Goal: Find specific page/section: Find specific page/section

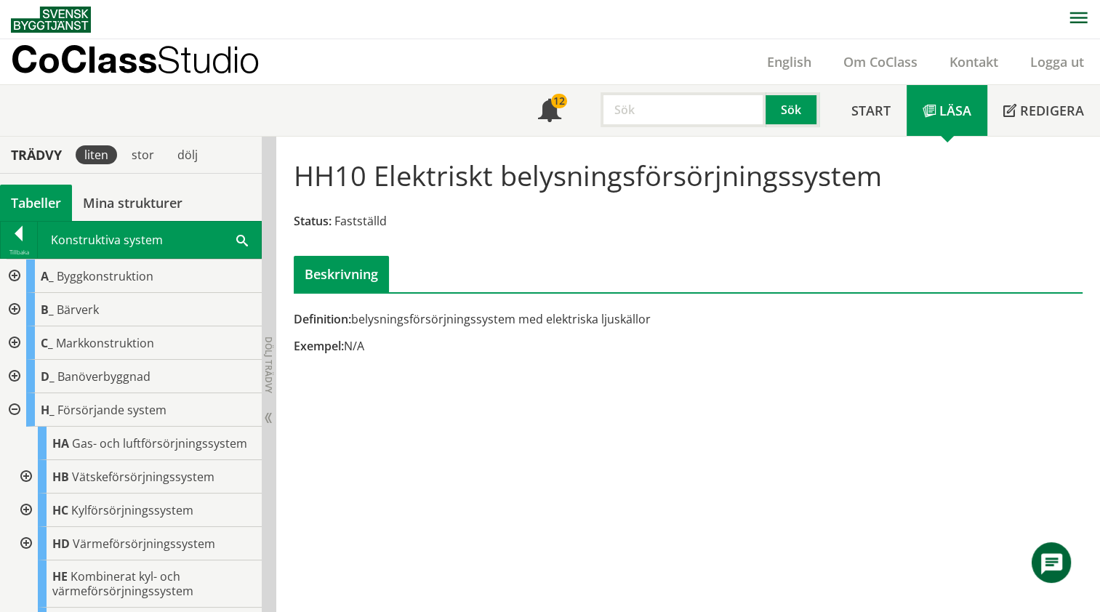
scroll to position [376, 0]
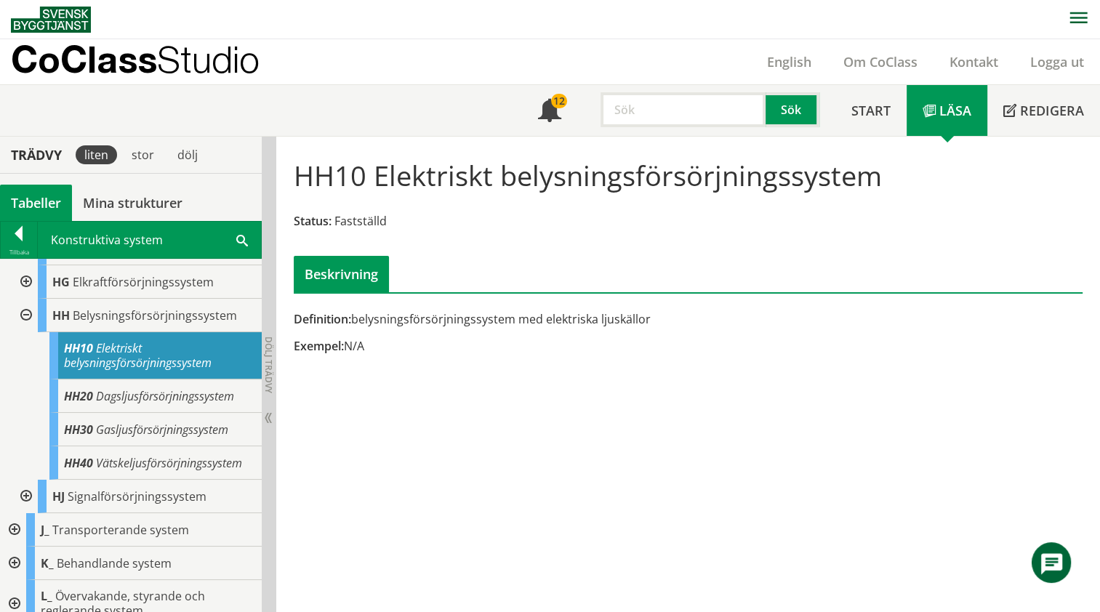
click at [664, 106] on input "text" at bounding box center [683, 109] width 165 height 35
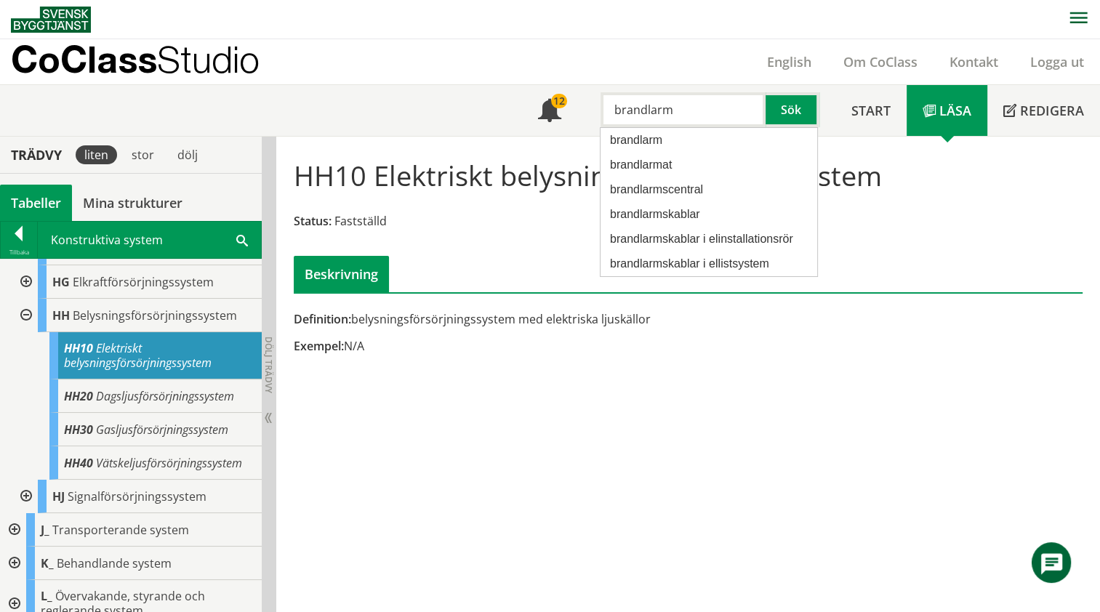
type input "brandlarm"
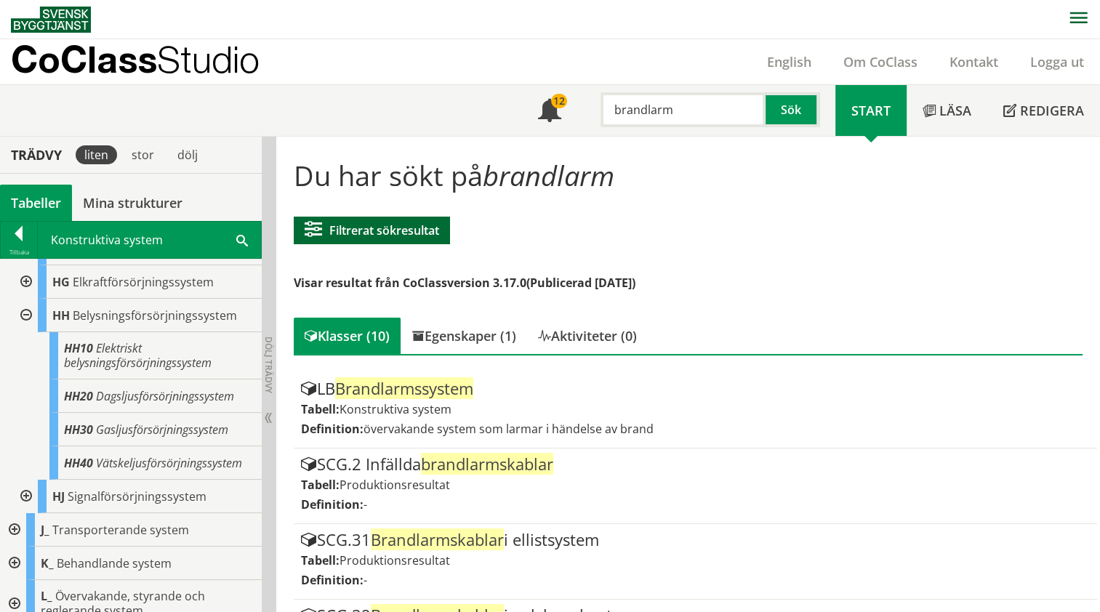
click at [356, 235] on button "Filtrerat sökresultat" at bounding box center [372, 231] width 156 height 28
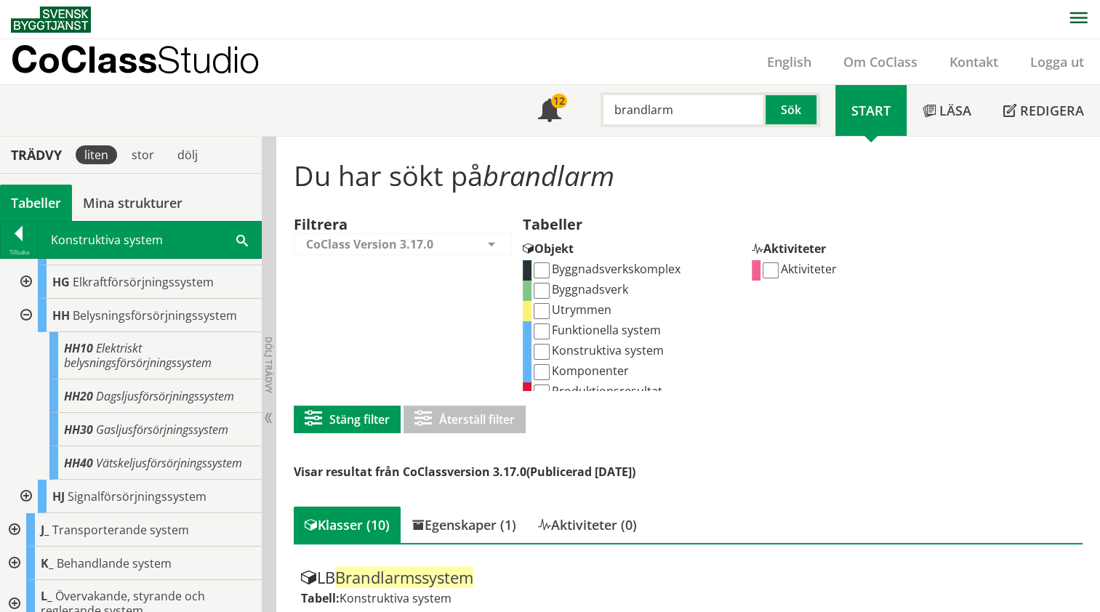
click at [590, 353] on label "Konstruktiva system" at bounding box center [598, 351] width 132 height 16
click at [550, 353] on input "Konstruktiva system" at bounding box center [542, 352] width 16 height 16
checkbox input "true"
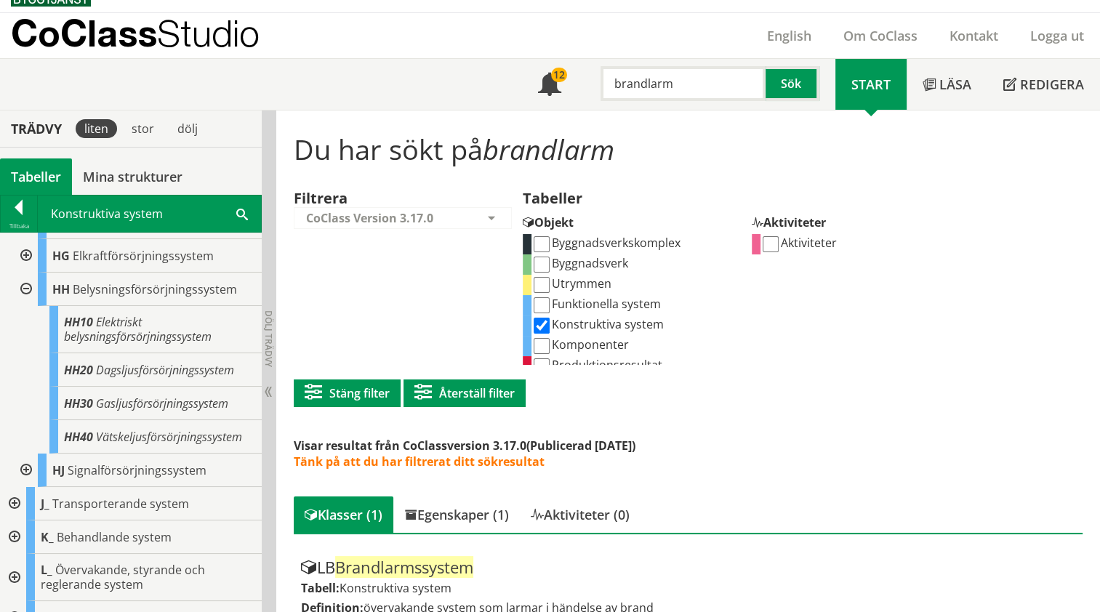
scroll to position [47, 0]
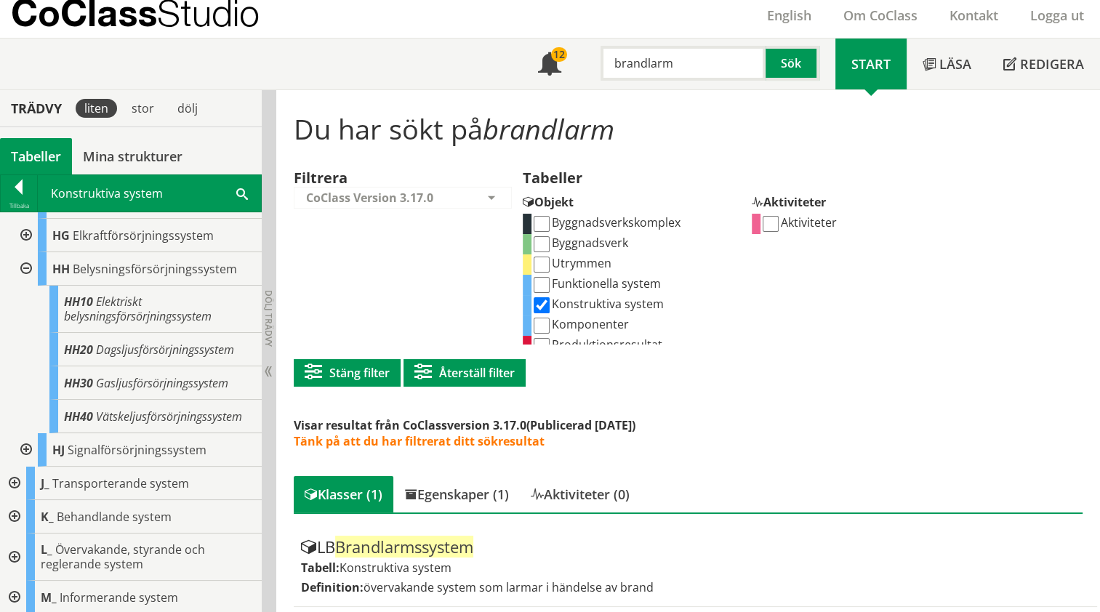
click at [660, 63] on input "brandlarm" at bounding box center [683, 63] width 165 height 35
click at [660, 62] on input "brandlarm" at bounding box center [683, 63] width 165 height 35
type input "data"
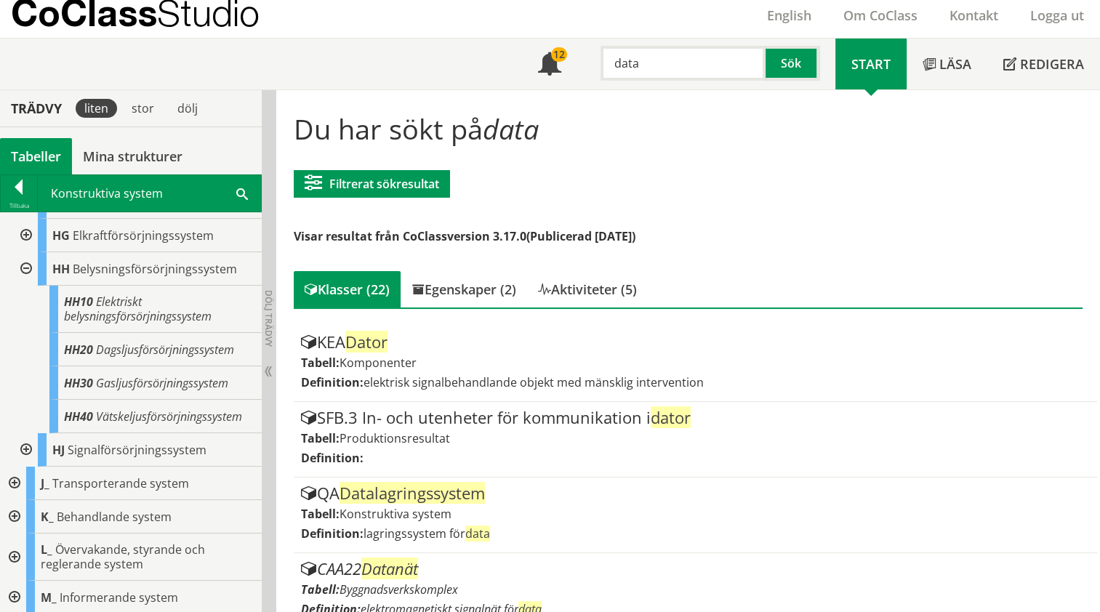
click at [419, 192] on button "Filtrerat sökresultat" at bounding box center [372, 184] width 156 height 28
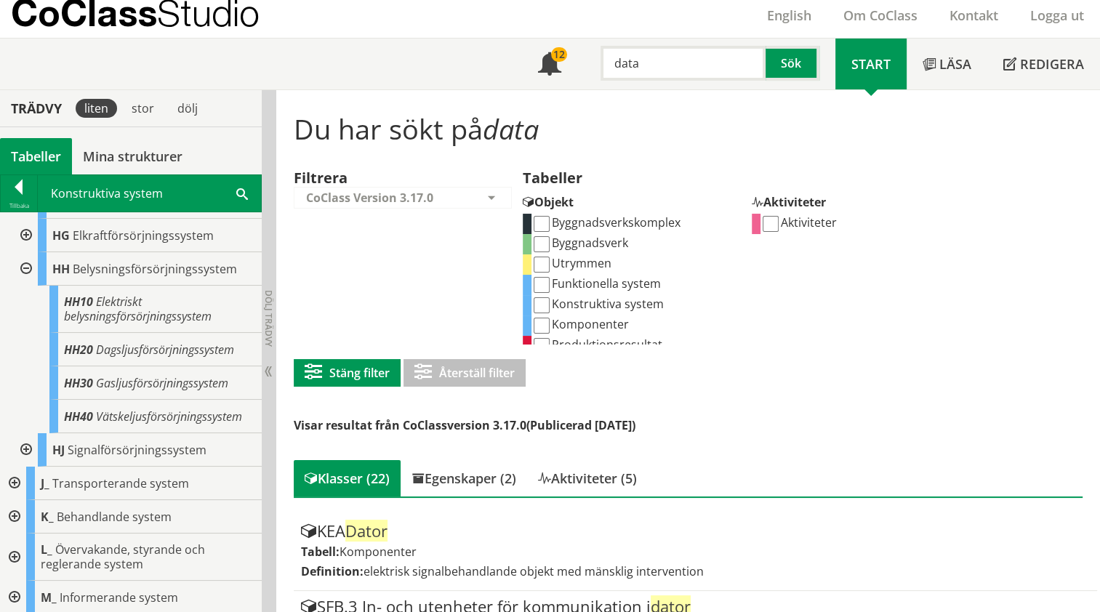
click at [593, 304] on label "Konstruktiva system" at bounding box center [598, 304] width 132 height 16
click at [550, 304] on input "Konstruktiva system" at bounding box center [542, 305] width 16 height 16
checkbox input "true"
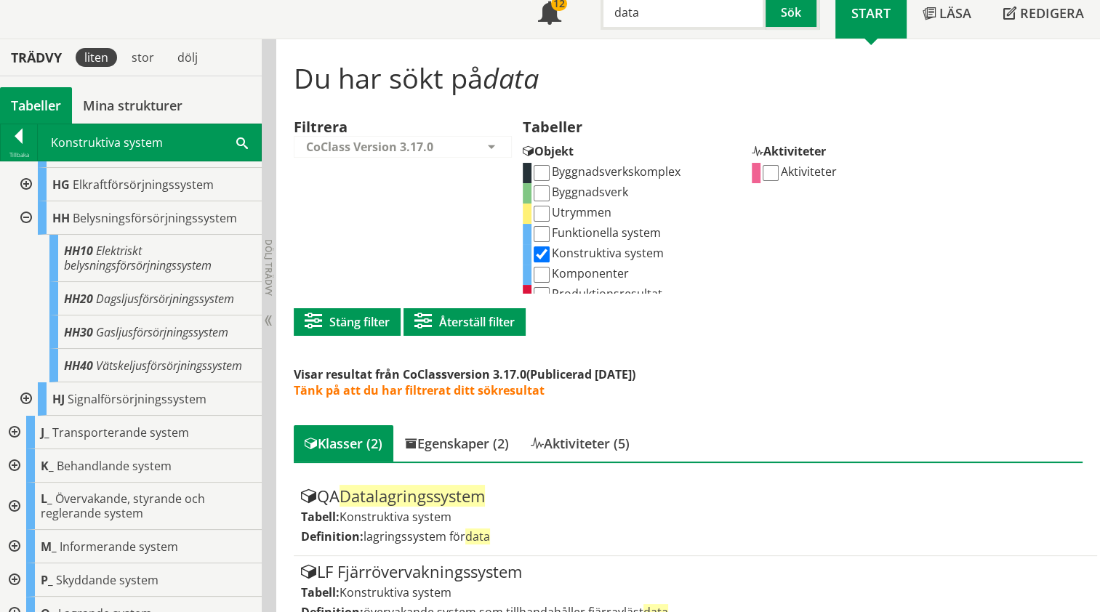
scroll to position [122, 0]
